Goal: Task Accomplishment & Management: Use online tool/utility

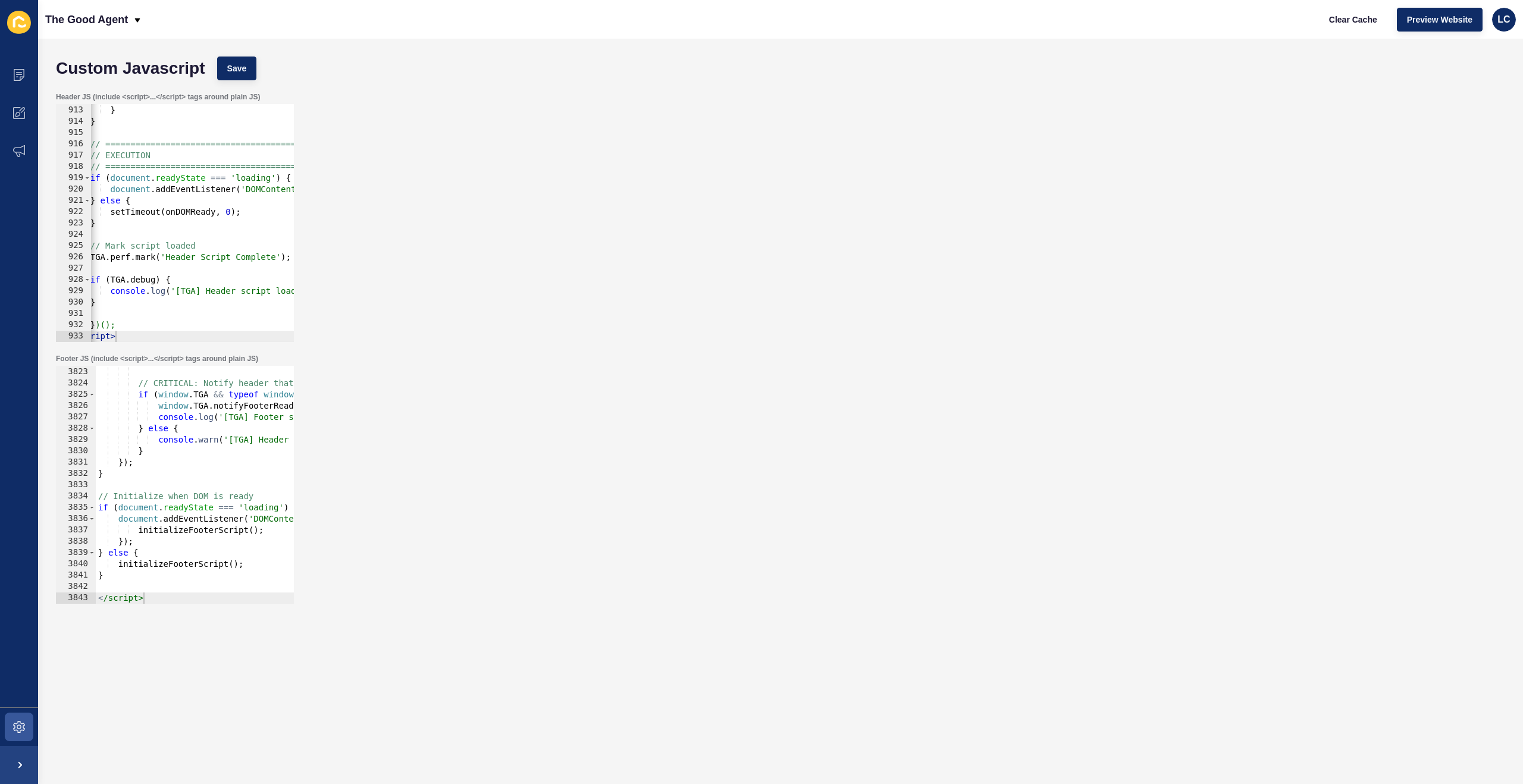
scroll to position [19248, 0]
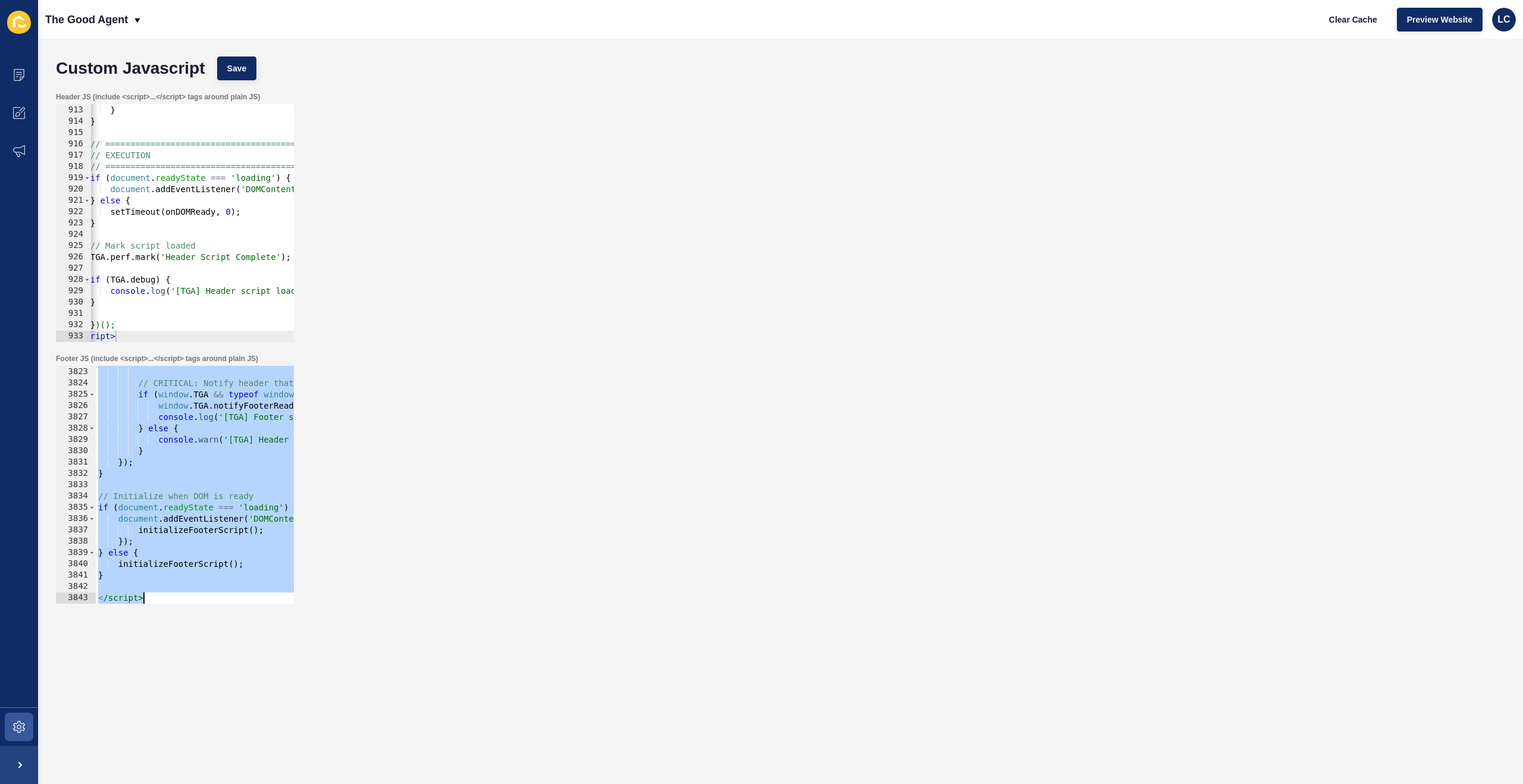
paste textarea
type textarea "</script>"
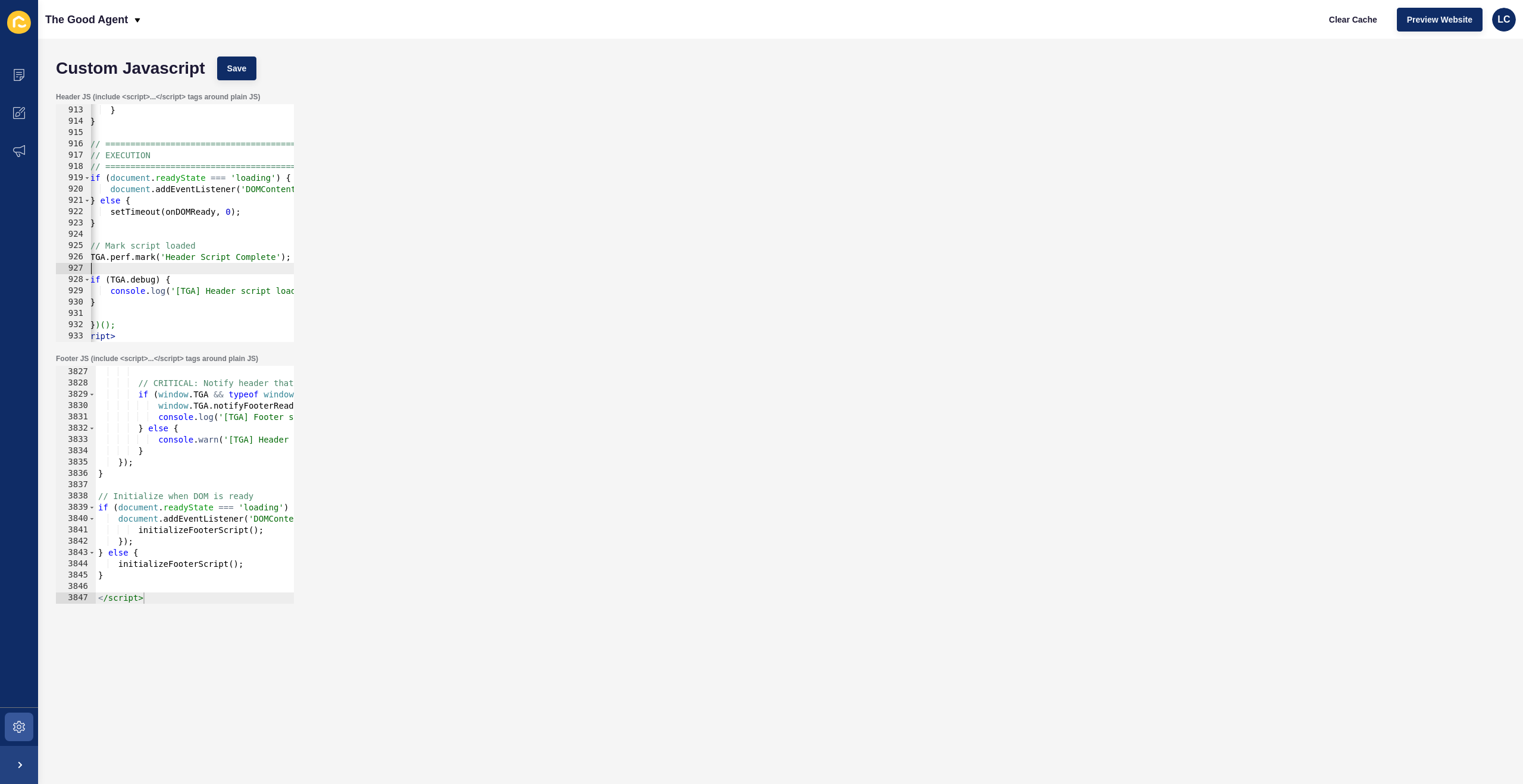
click at [237, 264] on div "} , 2000 ) ; } } // ============================================ // EXECUTION /…" at bounding box center [997, 224] width 1859 height 260
click at [246, 200] on div "} , 2000 ) ; } } // ============================================ // EXECUTION /…" at bounding box center [997, 224] width 1859 height 260
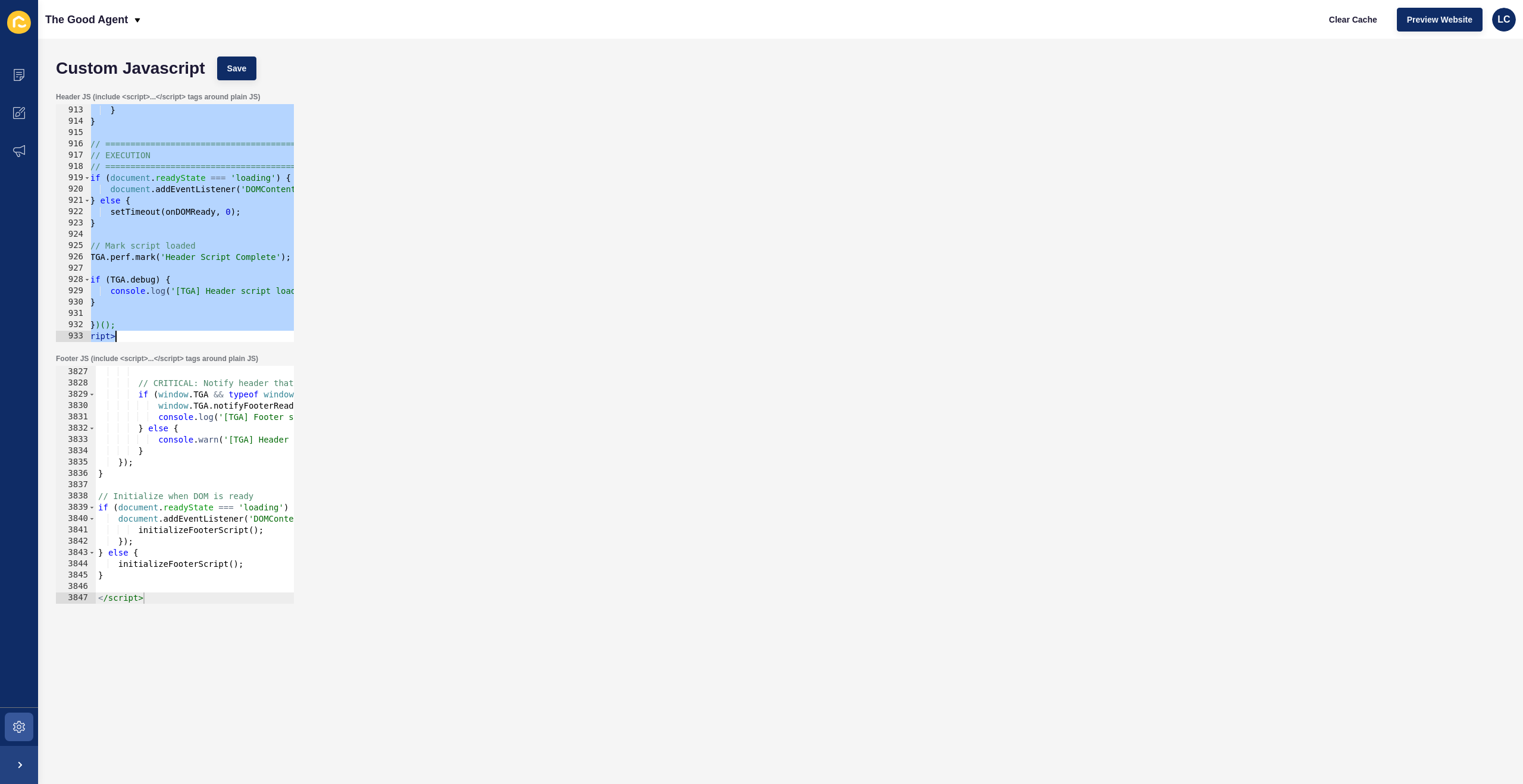
paste textarea
type textarea "</script>"
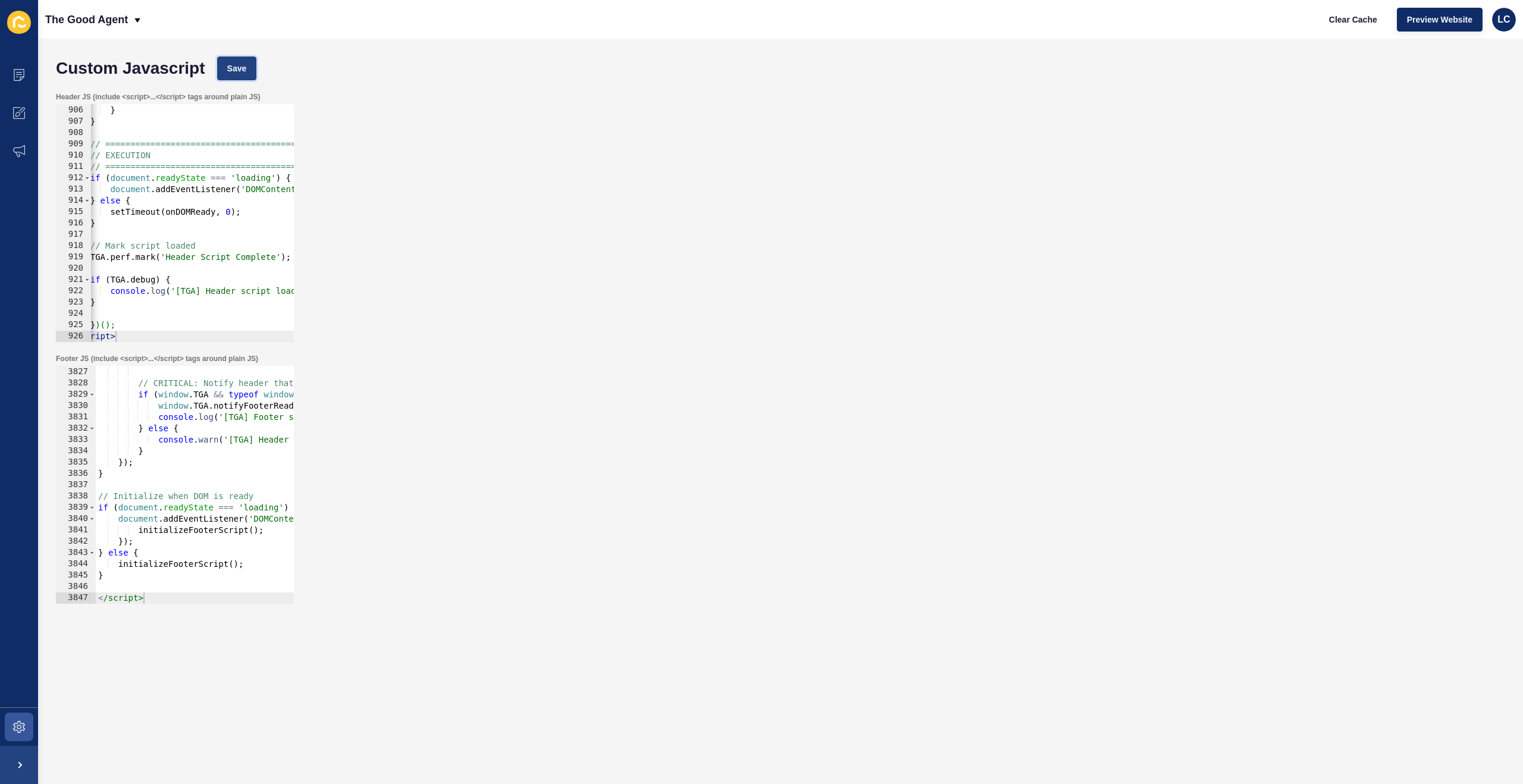
click at [242, 63] on span "Save" at bounding box center [237, 68] width 20 height 12
click at [1331, 18] on span "Clear Cache" at bounding box center [1353, 19] width 48 height 12
